Goal: Task Accomplishment & Management: Use online tool/utility

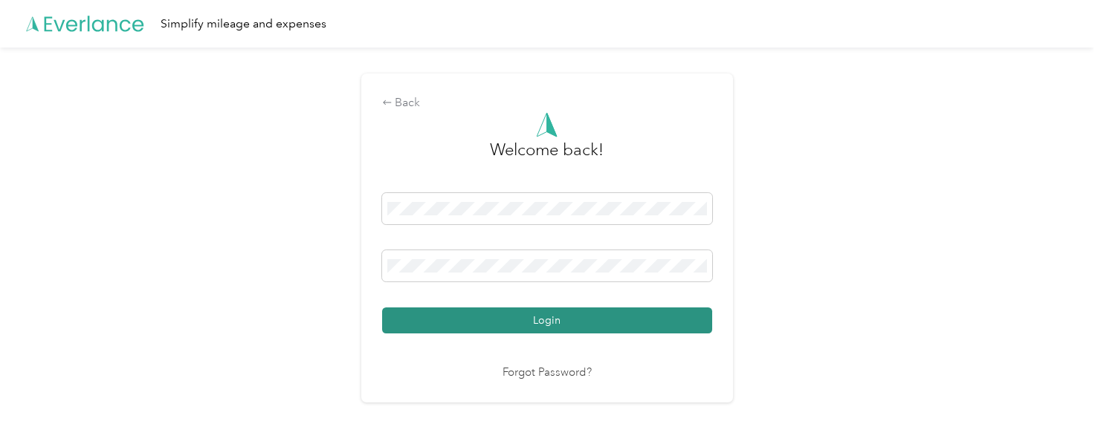
click at [581, 326] on button "Login" at bounding box center [547, 321] width 330 height 26
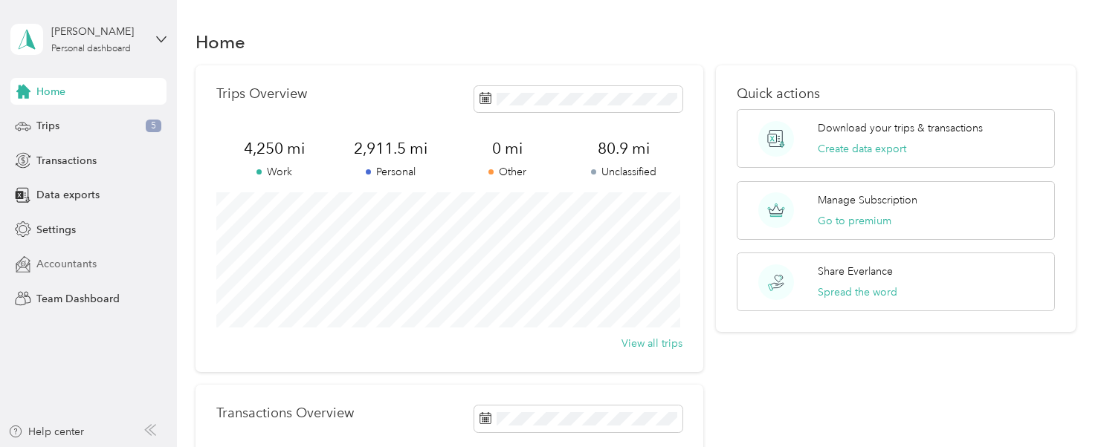
click at [71, 265] on span "Accountants" at bounding box center [66, 264] width 60 height 16
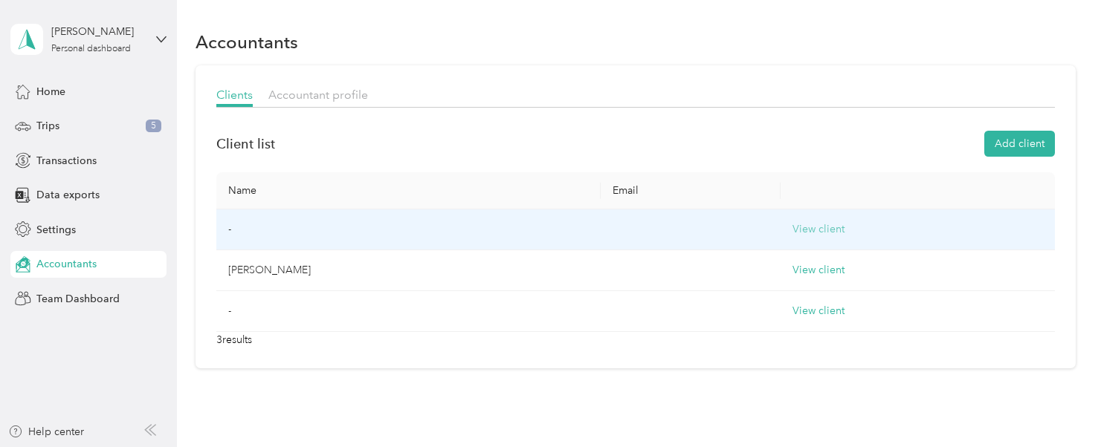
click at [796, 233] on button "View client" at bounding box center [818, 229] width 52 height 16
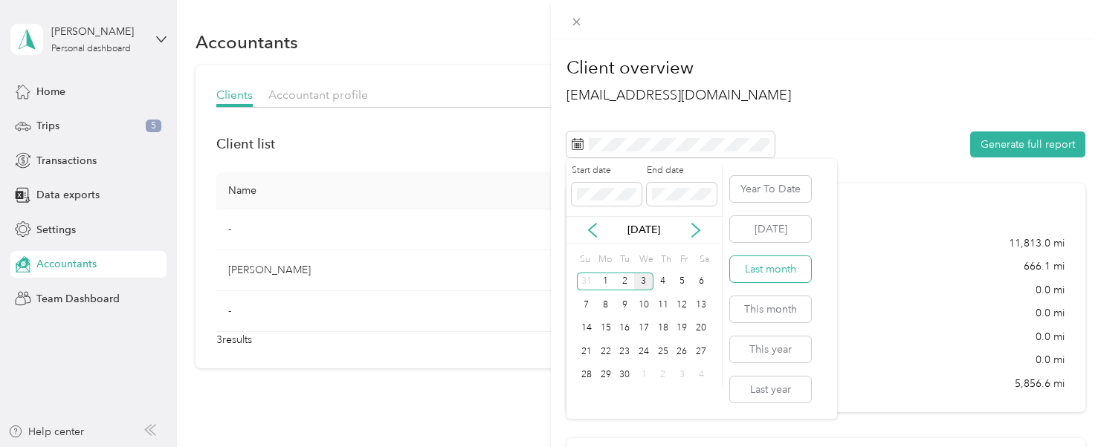
click at [780, 276] on button "Last month" at bounding box center [770, 269] width 81 height 26
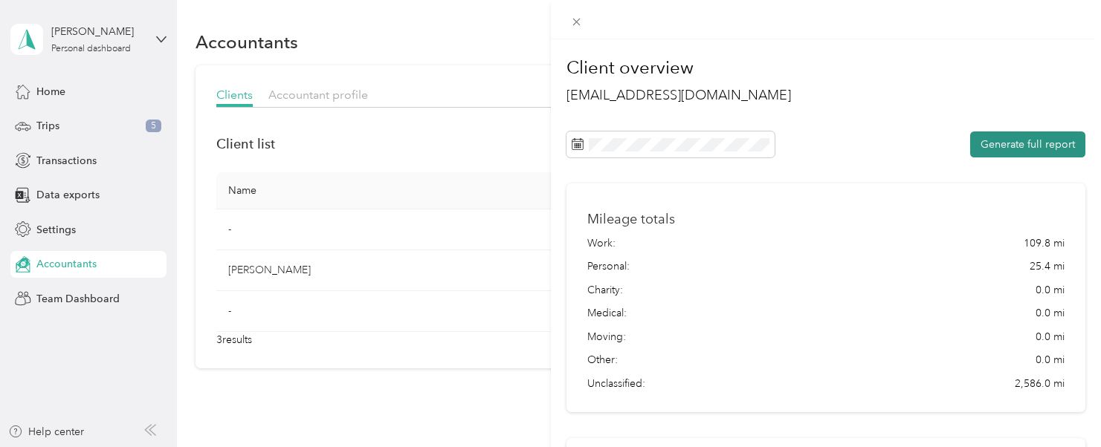
click at [1037, 148] on button "Generate full report" at bounding box center [1027, 145] width 115 height 26
